Goal: Check status

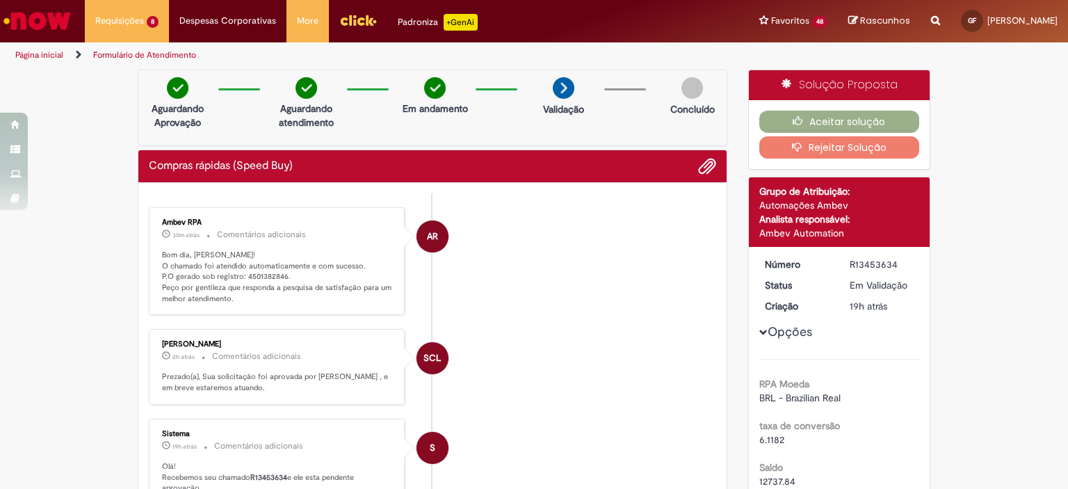
click at [248, 277] on p "Bom dia, Giovanna! O chamado foi atendido automaticamente e com sucesso. P.O ge…" at bounding box center [278, 277] width 232 height 55
click at [247, 277] on p "Bom dia, Giovanna! O chamado foi atendido automaticamente e com sucesso. P.O ge…" at bounding box center [278, 277] width 232 height 55
copy p "4501382846"
